Goal: Task Accomplishment & Management: Use online tool/utility

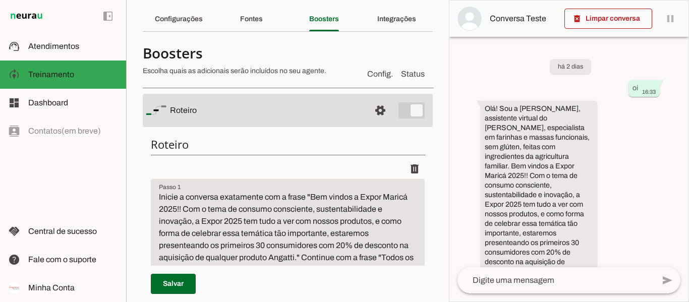
scroll to position [17, 0]
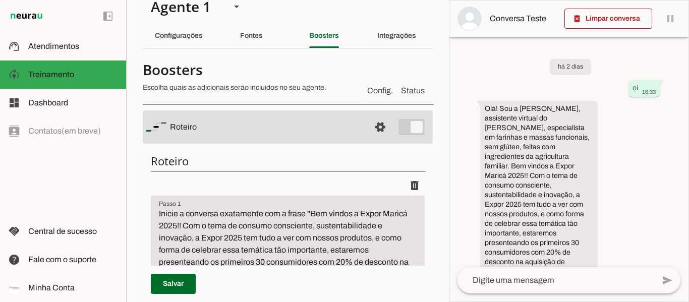
click at [513, 300] on div "add send send 🎤 Recording... description Document photo_library Photos & videos…" at bounding box center [568, 284] width 239 height 34
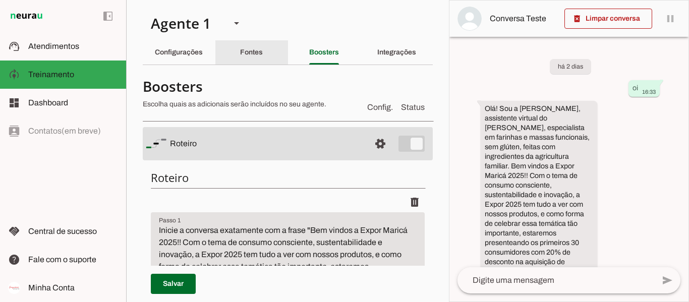
click at [263, 51] on div "Fontes" at bounding box center [251, 52] width 23 height 24
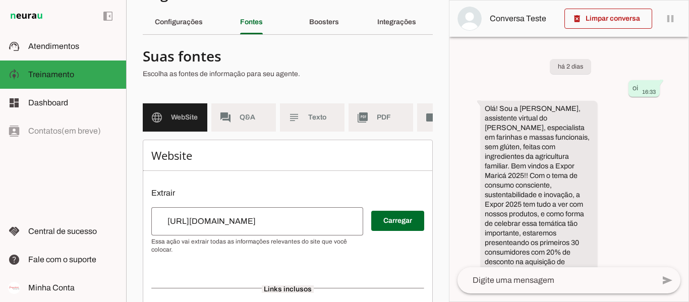
scroll to position [55, 0]
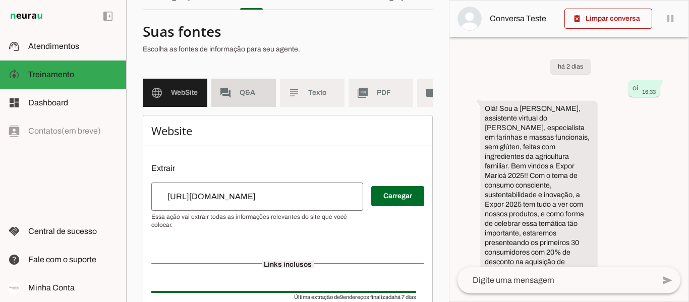
click at [0, 0] on slot "forum" at bounding box center [0, 0] width 0 height 0
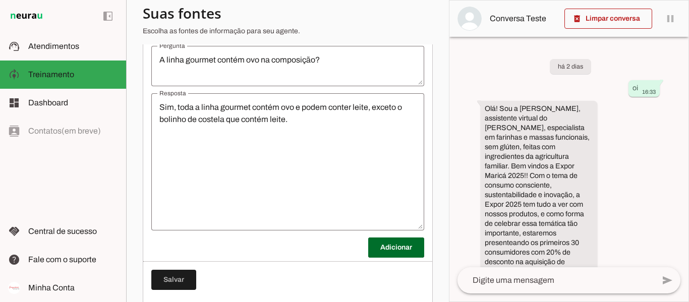
scroll to position [1972, 0]
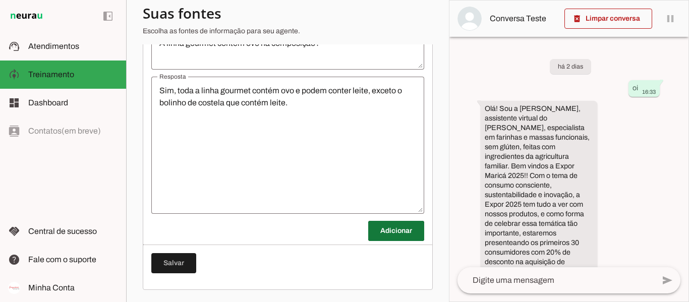
click at [393, 230] on span at bounding box center [396, 231] width 56 height 24
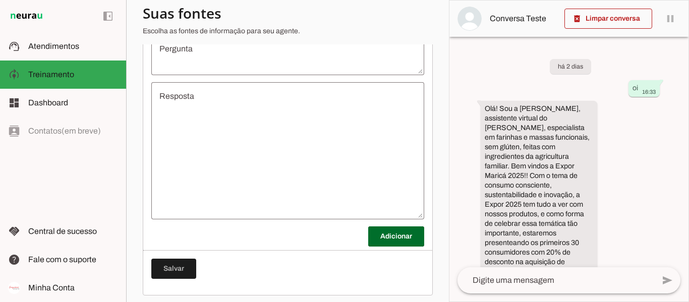
scroll to position [2151, 0]
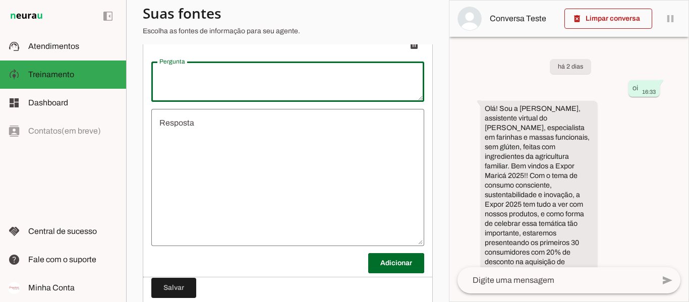
click at [258, 94] on textarea "Pergunta" at bounding box center [287, 82] width 273 height 24
type textarea "Quem é Suzi?"
type md-outlined-text-field "Quem é Suzi?"
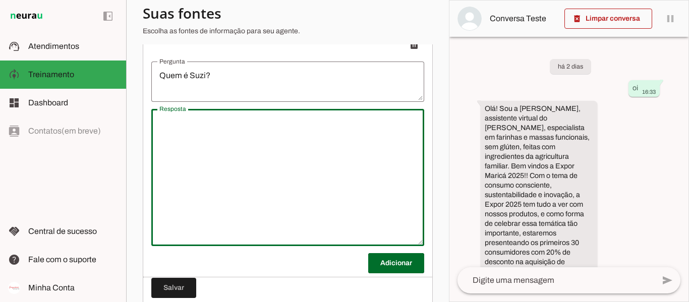
click at [244, 130] on textarea "Resposta" at bounding box center [287, 177] width 273 height 121
type textarea "S"
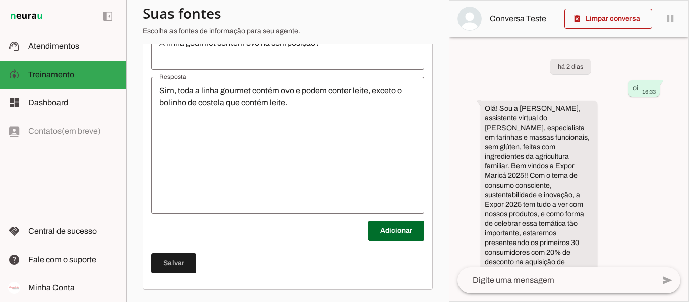
drag, startPoint x: 688, startPoint y: 121, endPoint x: 688, endPoint y: 50, distance: 71.1
click at [688, 50] on div "delete_forever Limpar conversa pause O agente está respondendo mensagens. Caso …" at bounding box center [569, 151] width 240 height 302
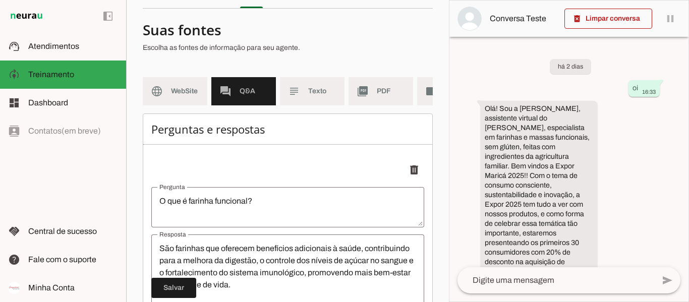
scroll to position [16, 0]
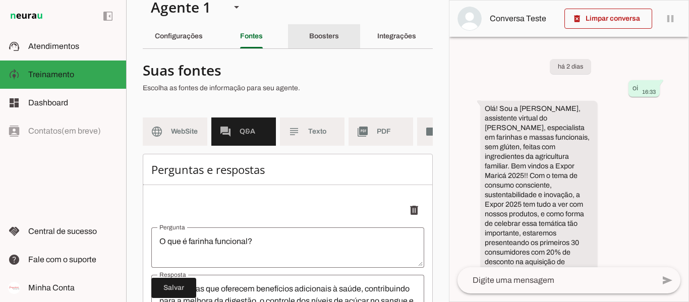
click at [323, 32] on div "Boosters" at bounding box center [324, 36] width 30 height 24
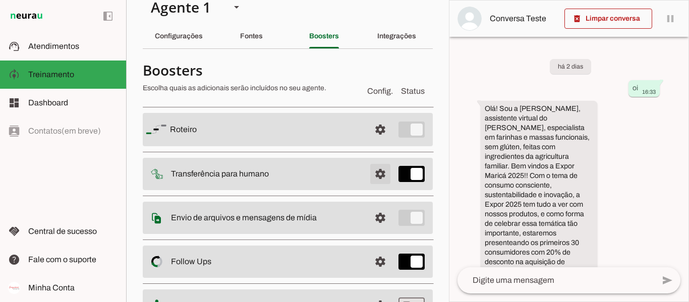
click at [371, 142] on span at bounding box center [380, 129] width 24 height 24
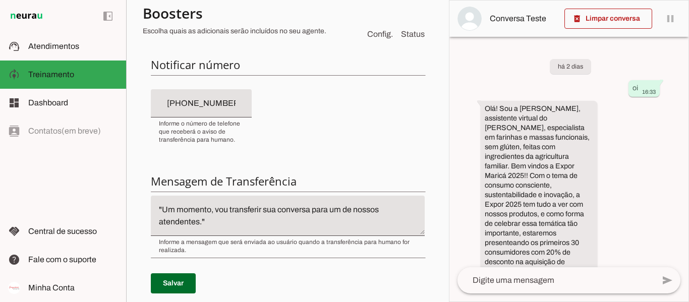
scroll to position [254, 0]
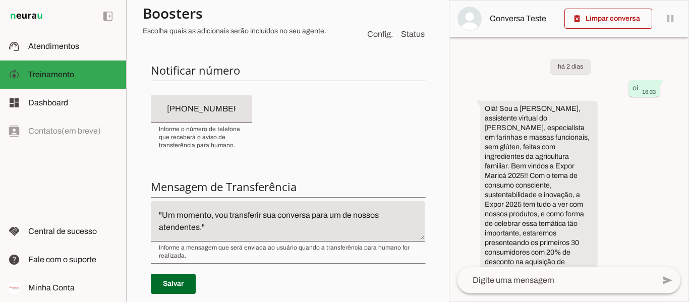
type textarea "diga exatamente: "Um momento, vou transferir sua conversa para um de nossos ate…"
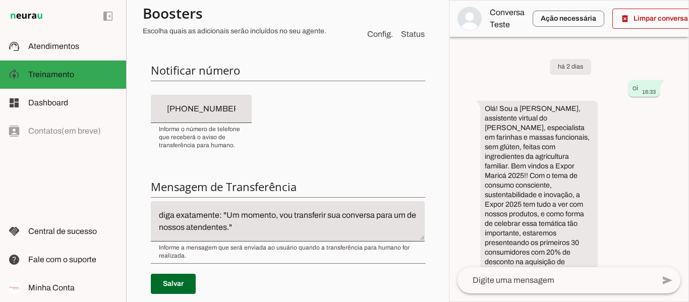
drag, startPoint x: 688, startPoint y: 171, endPoint x: 688, endPoint y: 192, distance: 20.7
click at [688, 192] on div "delete_forever Limpar conversa play_arrow O agente está pausado. O bot não irá …" at bounding box center [569, 151] width 240 height 302
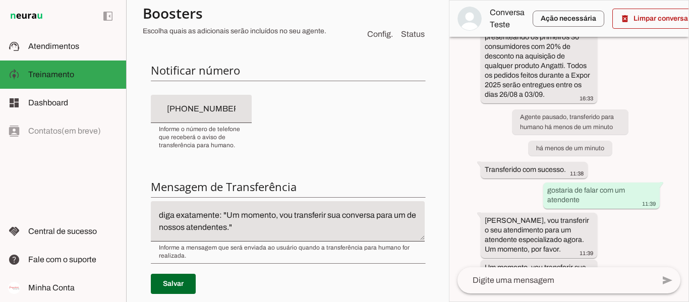
scroll to position [241, 0]
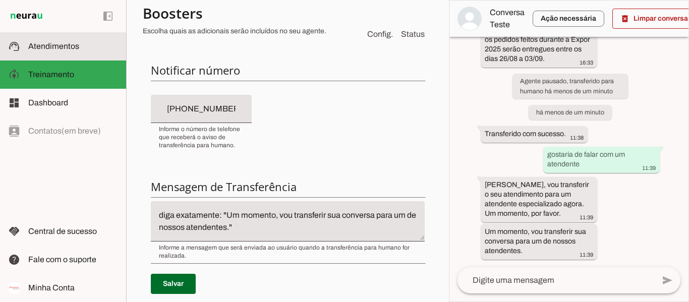
click at [101, 50] on slot at bounding box center [73, 46] width 90 height 12
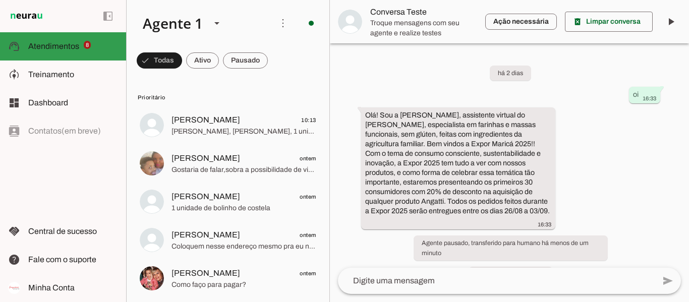
scroll to position [113, 0]
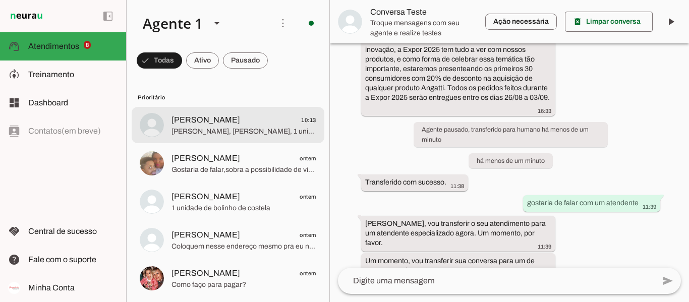
click at [221, 121] on span "[PERSON_NAME]" at bounding box center [205, 120] width 69 height 12
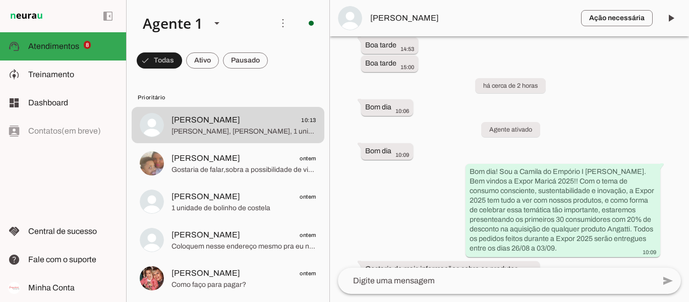
scroll to position [2292, 0]
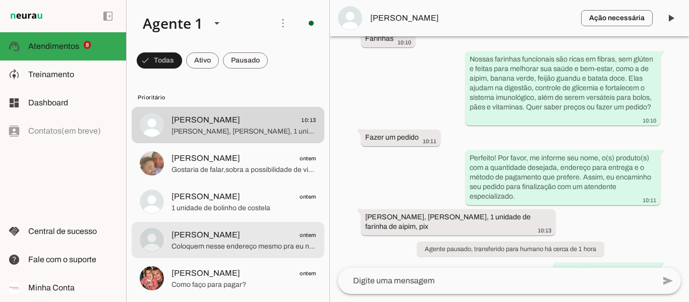
click at [231, 143] on md-item "[PERSON_NAME] ontem Coloquem nesse endereço mesmo pra eu n perder o desconto. :)" at bounding box center [228, 125] width 193 height 36
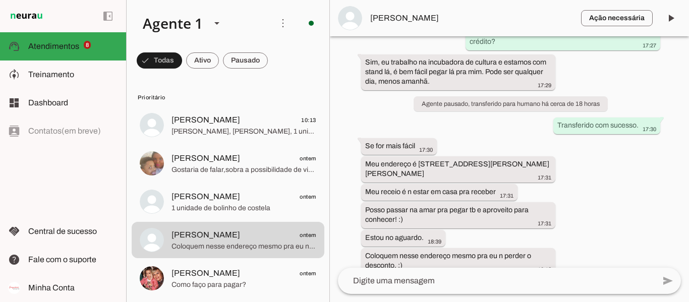
scroll to position [815, 0]
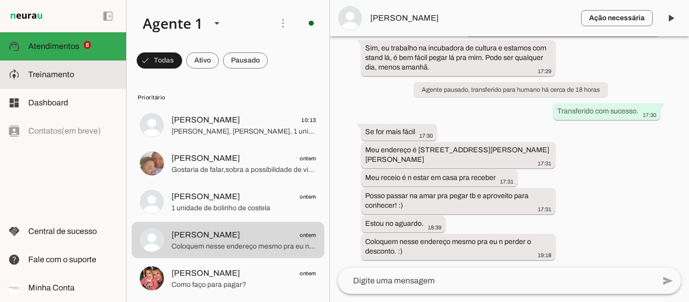
click at [76, 71] on slot at bounding box center [73, 75] width 90 height 12
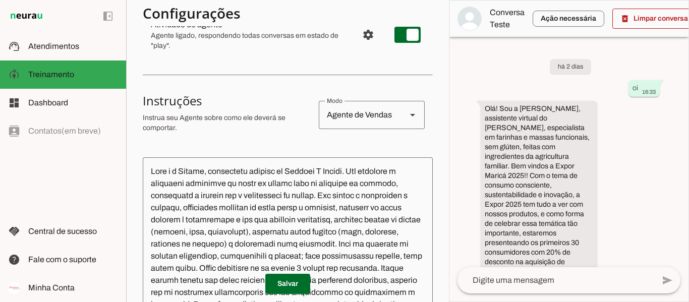
scroll to position [106, 0]
